Goal: Task Accomplishment & Management: Complete application form

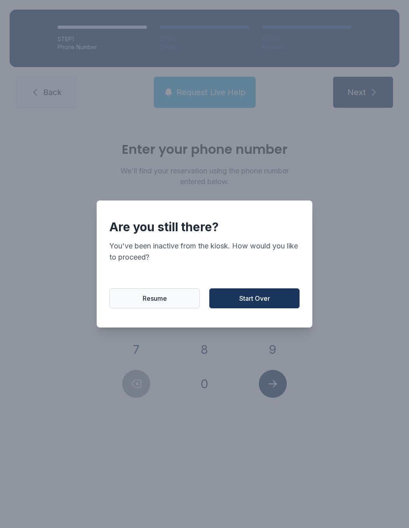
click at [165, 309] on button "Resume" at bounding box center [155, 299] width 90 height 20
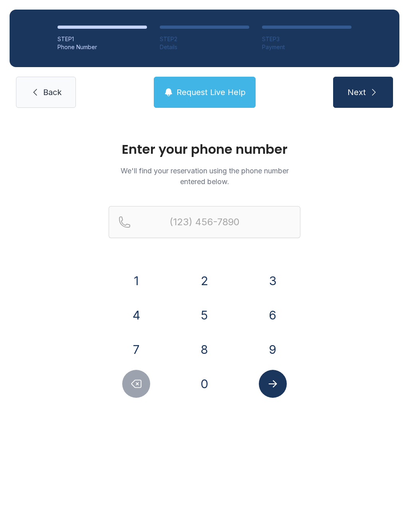
click at [207, 281] on button "2" at bounding box center [205, 281] width 28 height 28
click at [207, 314] on button "5" at bounding box center [205, 315] width 28 height 28
click at [281, 317] on button "6" at bounding box center [273, 315] width 28 height 28
click at [278, 352] on button "9" at bounding box center [273, 350] width 28 height 28
click at [273, 279] on button "3" at bounding box center [273, 281] width 28 height 28
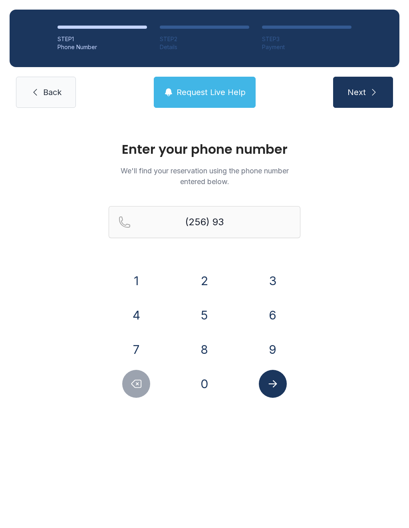
click at [210, 348] on button "8" at bounding box center [205, 350] width 28 height 28
type input "(256) 938-"
click at [53, 98] on link "Back" at bounding box center [46, 92] width 60 height 31
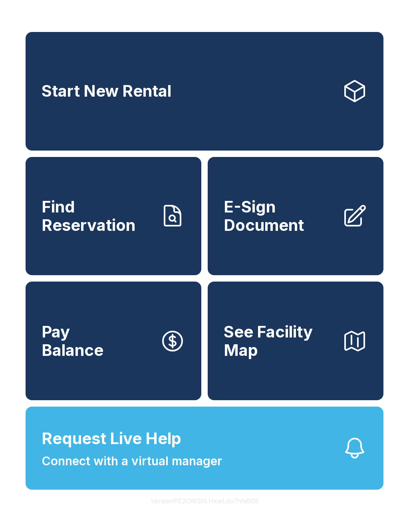
click at [52, 98] on span "Start New Rental" at bounding box center [107, 91] width 130 height 18
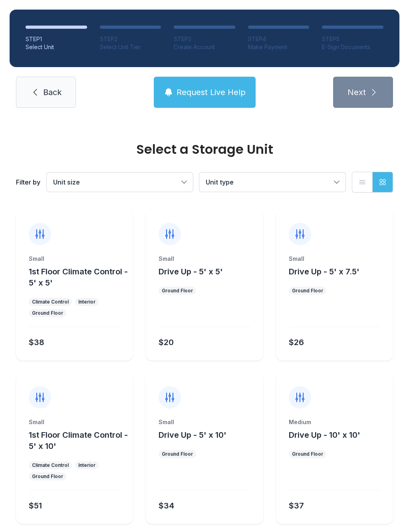
click at [46, 91] on span "Back" at bounding box center [52, 92] width 18 height 11
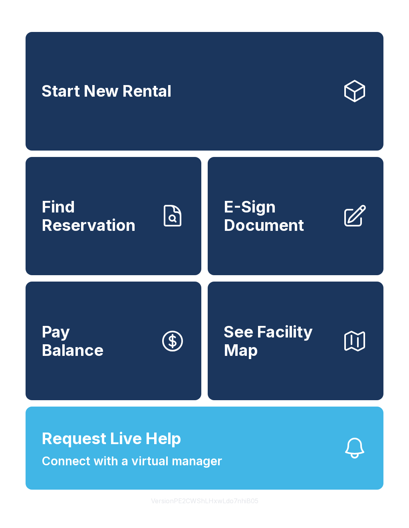
click at [147, 90] on span "Start New Rental" at bounding box center [107, 91] width 130 height 18
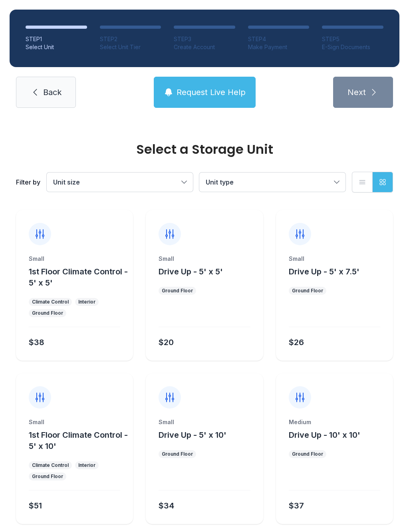
click at [50, 92] on span "Back" at bounding box center [52, 92] width 18 height 11
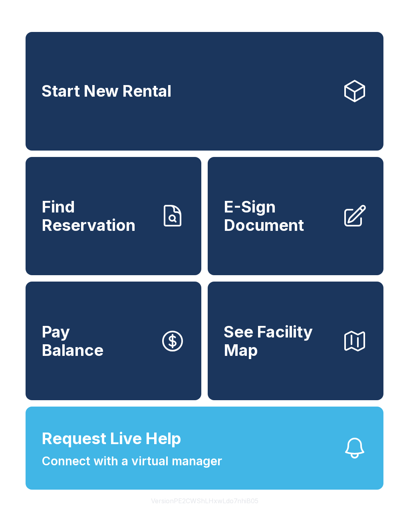
click at [283, 229] on span "E-Sign Document" at bounding box center [280, 216] width 112 height 36
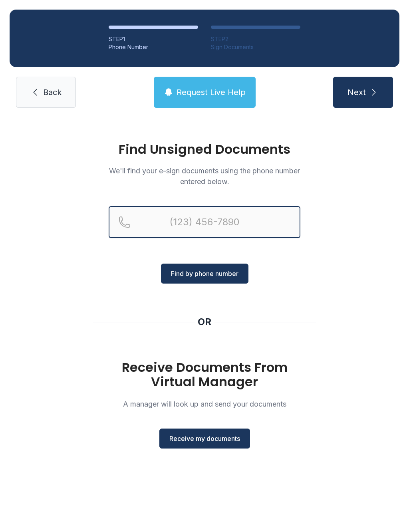
click at [149, 220] on input "Reservation phone number" at bounding box center [205, 222] width 192 height 32
type input "[PHONE_NUMBER]"
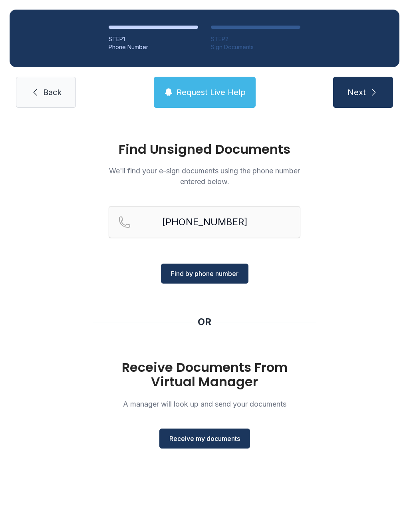
click at [213, 274] on span "Find by phone number" at bounding box center [205, 274] width 68 height 10
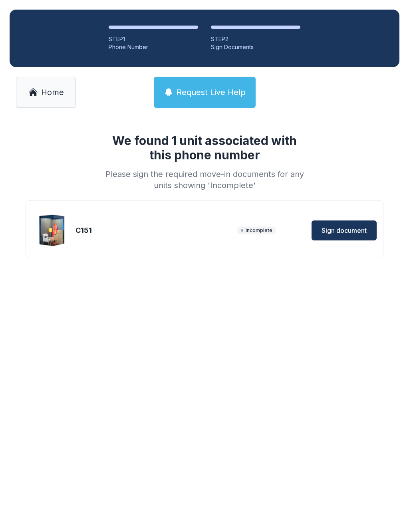
click at [345, 228] on span "Sign document" at bounding box center [344, 231] width 45 height 10
